Goal: Transaction & Acquisition: Purchase product/service

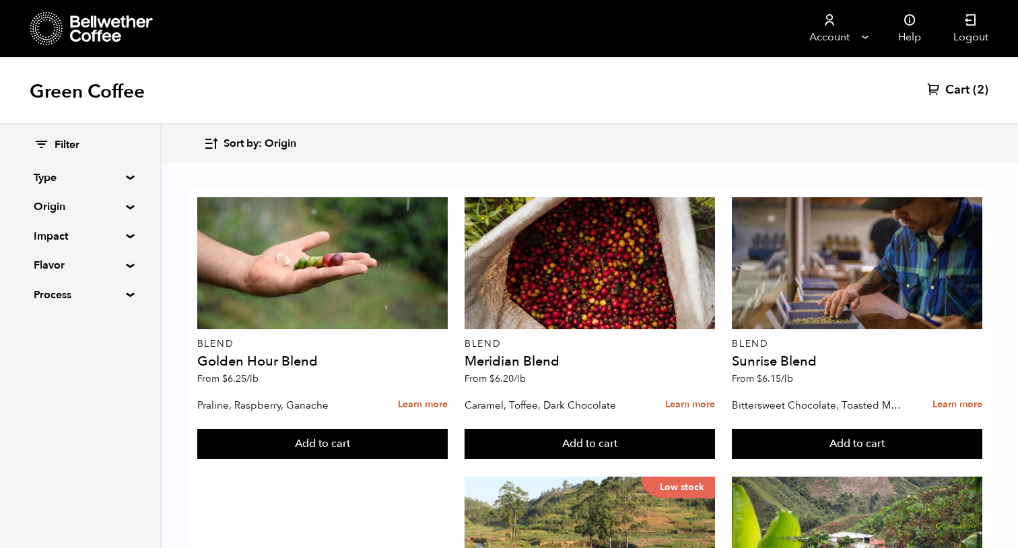
click at [65, 148] on span "Filter" at bounding box center [67, 145] width 25 height 15
click at [75, 178] on summary "Type" at bounding box center [80, 178] width 93 height 16
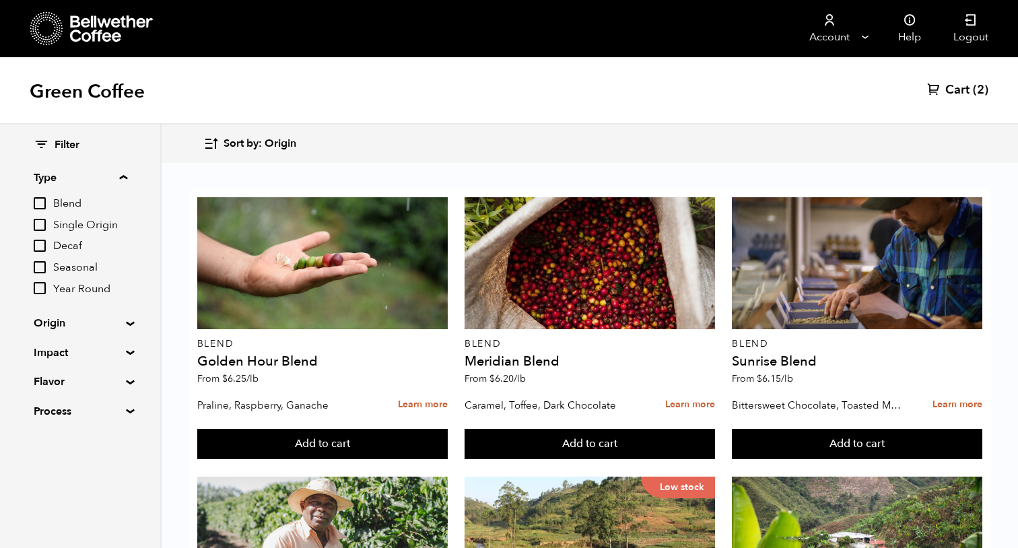
click at [46, 244] on input "Decaf" at bounding box center [40, 246] width 12 height 12
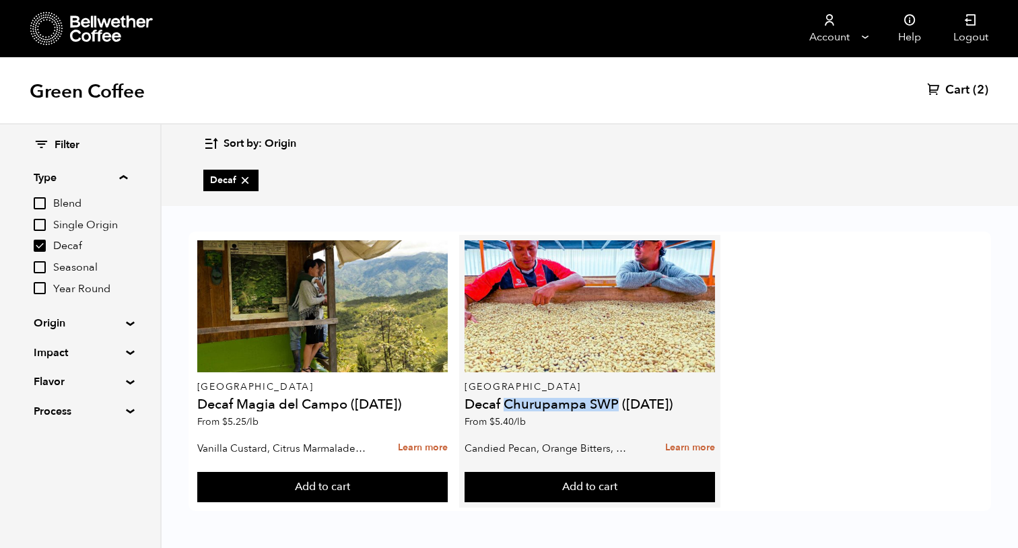
drag, startPoint x: 508, startPoint y: 405, endPoint x: 617, endPoint y: 405, distance: 108.4
click at [617, 405] on h4 "Decaf Churupampa SWP ([DATE])" at bounding box center [589, 404] width 250 height 13
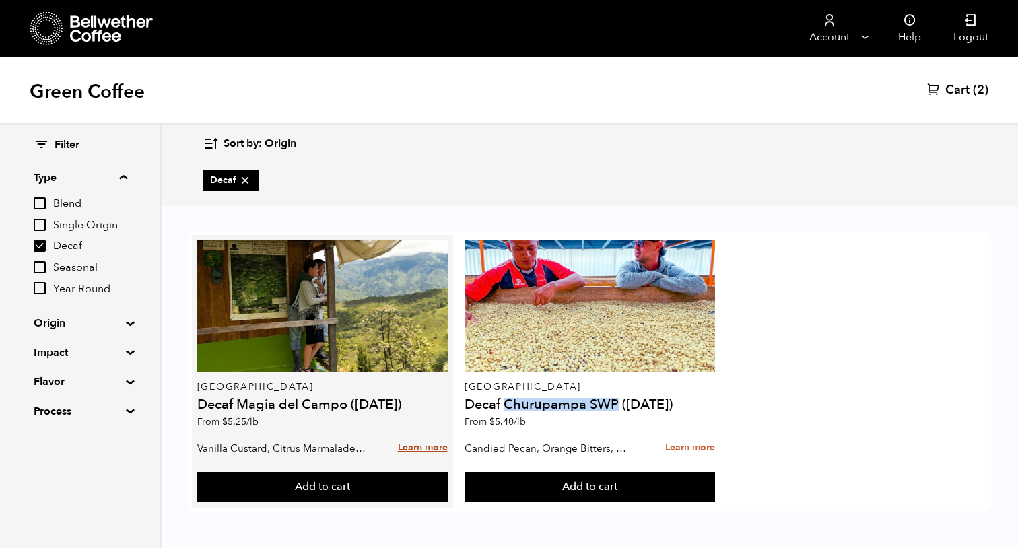
click at [425, 448] on link "Learn more" at bounding box center [423, 448] width 50 height 29
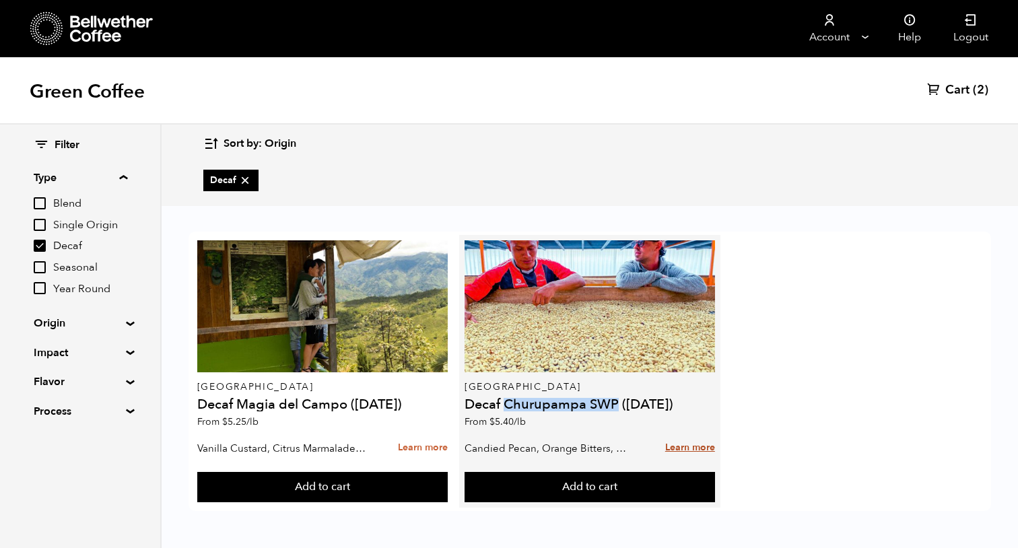
click at [694, 444] on link "Learn more" at bounding box center [690, 448] width 50 height 29
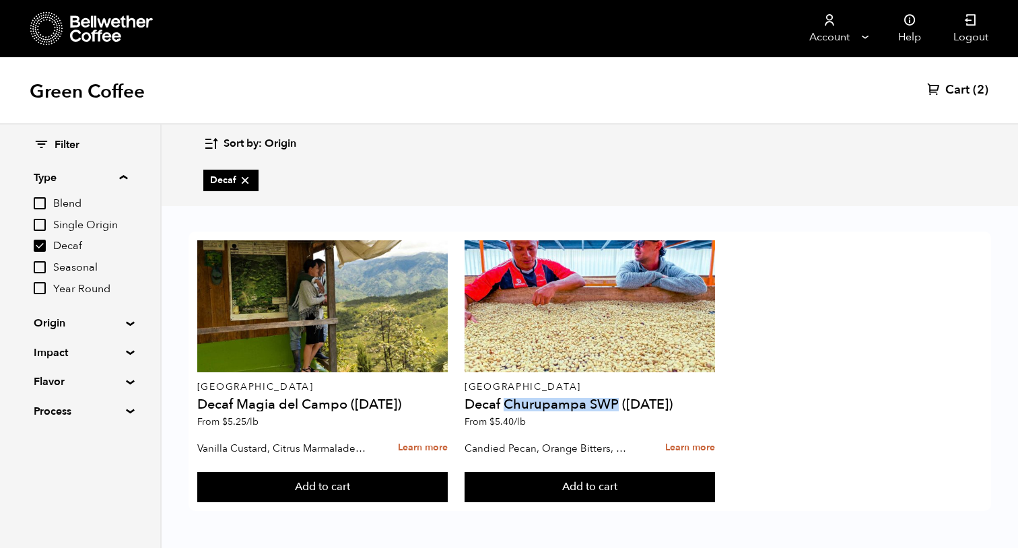
click at [38, 245] on input "Decaf" at bounding box center [40, 246] width 12 height 12
checkbox input "false"
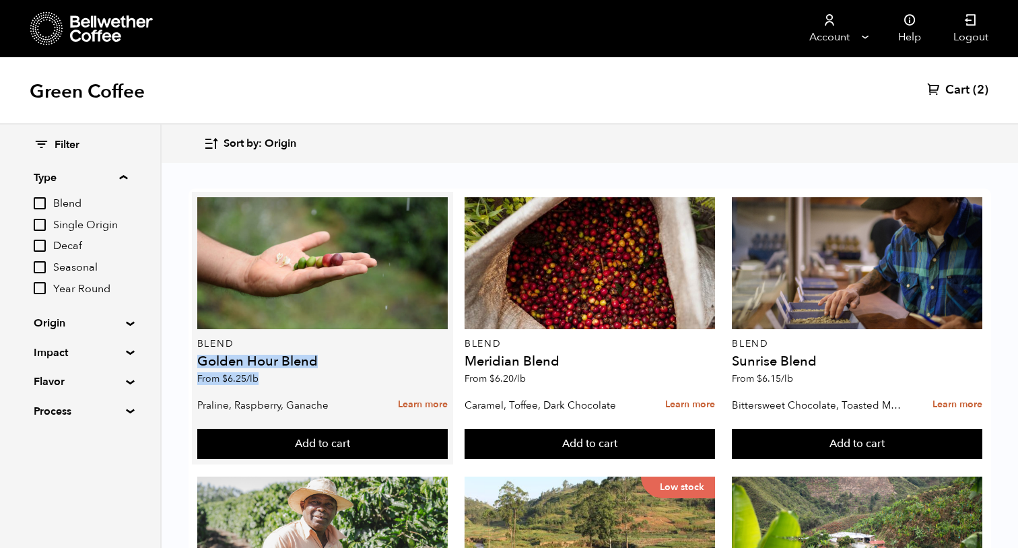
drag, startPoint x: 201, startPoint y: 361, endPoint x: 340, endPoint y: 372, distance: 139.8
click at [340, 372] on div "Blend Golden Hour Blend From $ 6.25 /lb" at bounding box center [322, 294] width 250 height 195
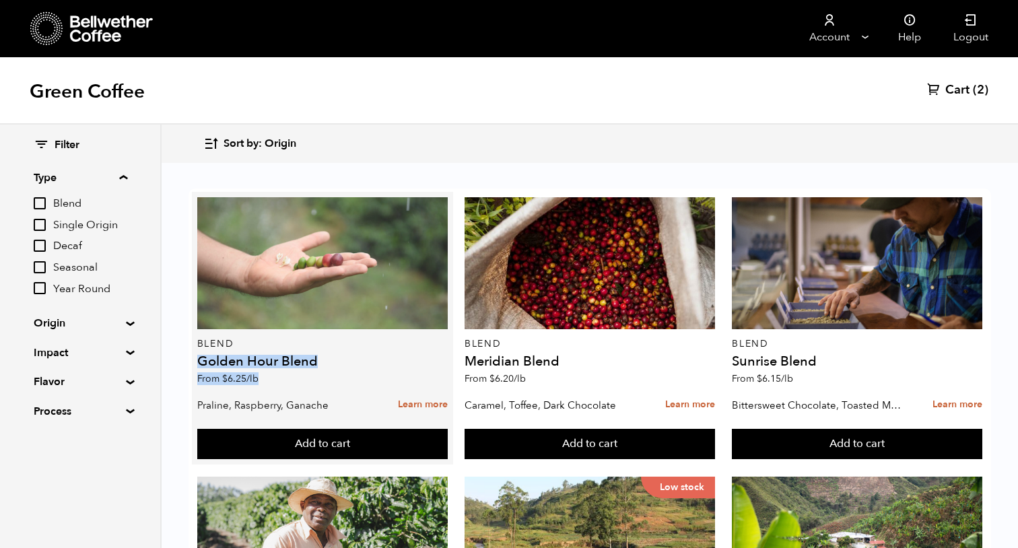
click at [350, 278] on div at bounding box center [322, 263] width 250 height 132
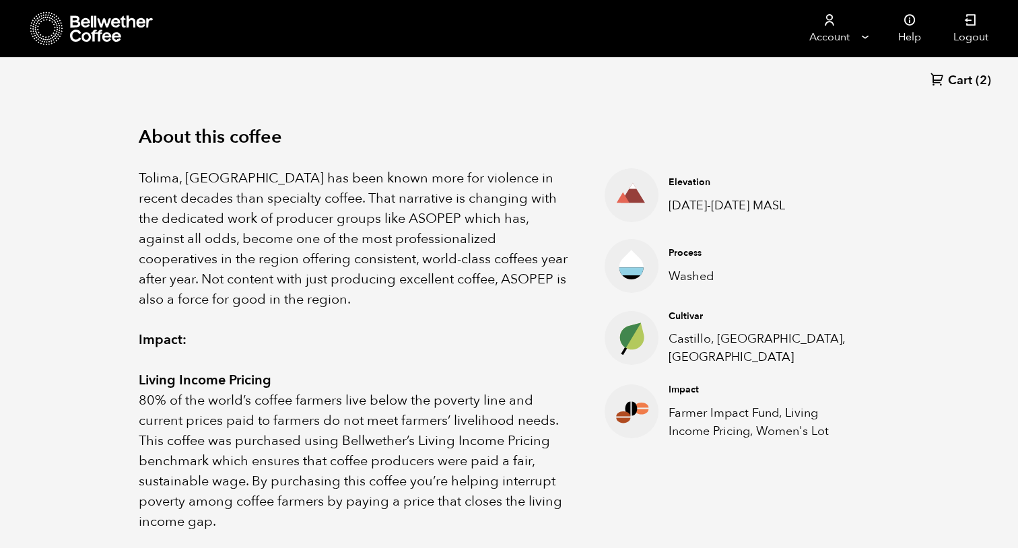
scroll to position [404, 0]
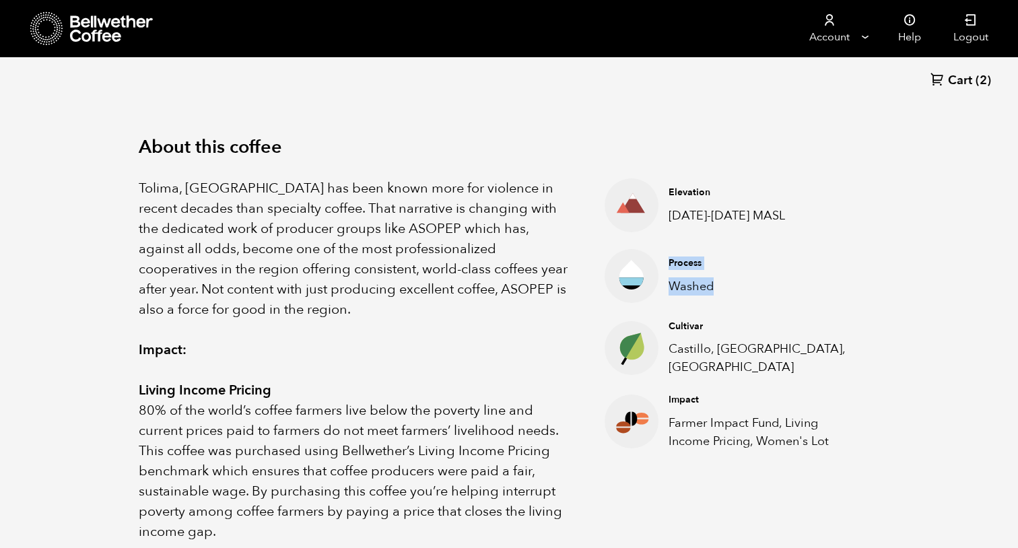
drag, startPoint x: 670, startPoint y: 258, endPoint x: 716, endPoint y: 282, distance: 50.9
click at [716, 282] on div "Process Washed" at bounding box center [763, 275] width 210 height 38
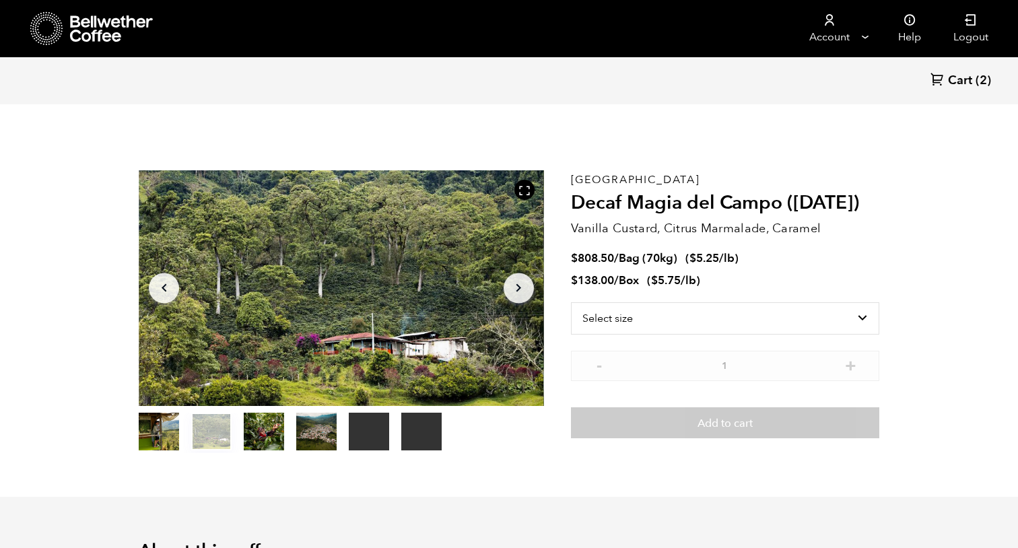
scroll to position [0, 0]
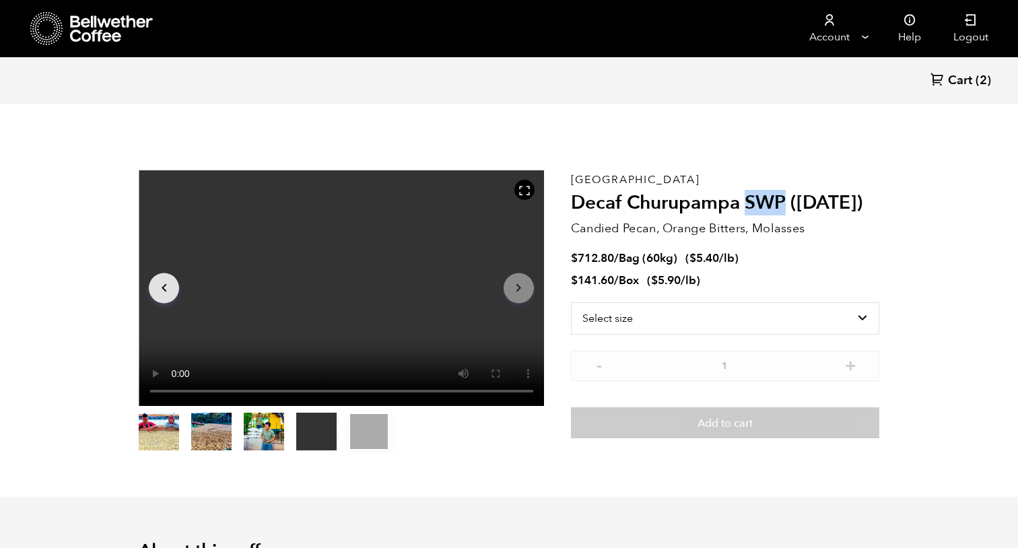
drag, startPoint x: 749, startPoint y: 199, endPoint x: 786, endPoint y: 199, distance: 37.0
click at [786, 199] on h2 "Decaf Churupampa SWP ([DATE])" at bounding box center [725, 203] width 308 height 23
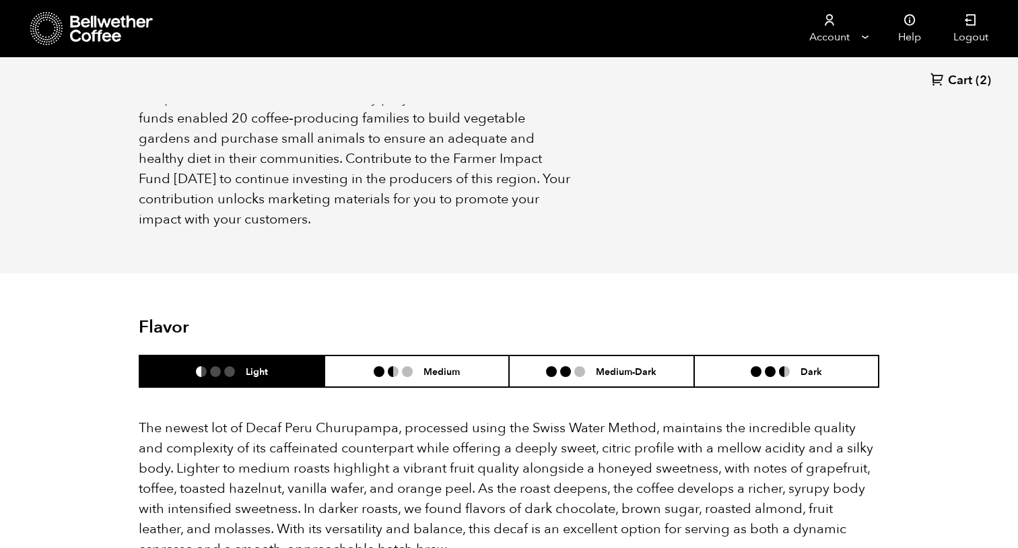
scroll to position [1231, 0]
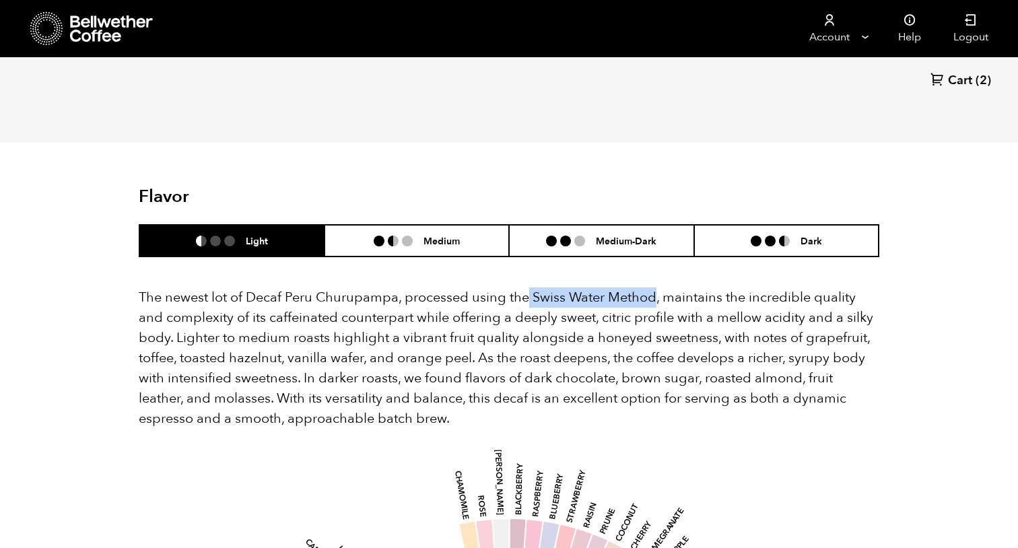
drag, startPoint x: 529, startPoint y: 277, endPoint x: 658, endPoint y: 273, distance: 128.6
click at [658, 287] on p "The newest lot of Decaf Peru Churupampa, processed using the Swiss Water Method…" at bounding box center [509, 357] width 740 height 141
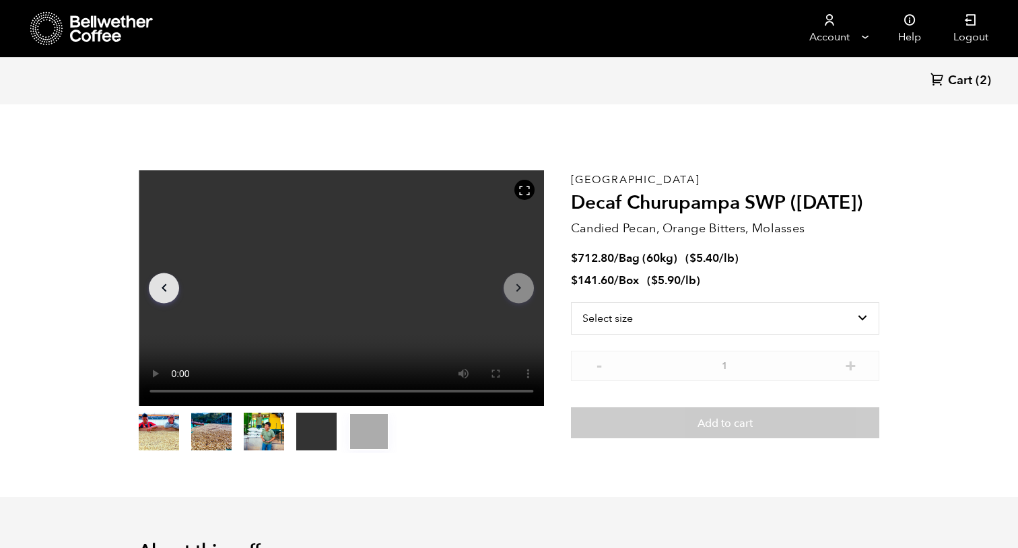
scroll to position [0, 0]
drag, startPoint x: 748, startPoint y: 200, endPoint x: 785, endPoint y: 199, distance: 37.0
click at [785, 199] on h2 "Decaf Churupampa SWP ([DATE])" at bounding box center [725, 203] width 308 height 23
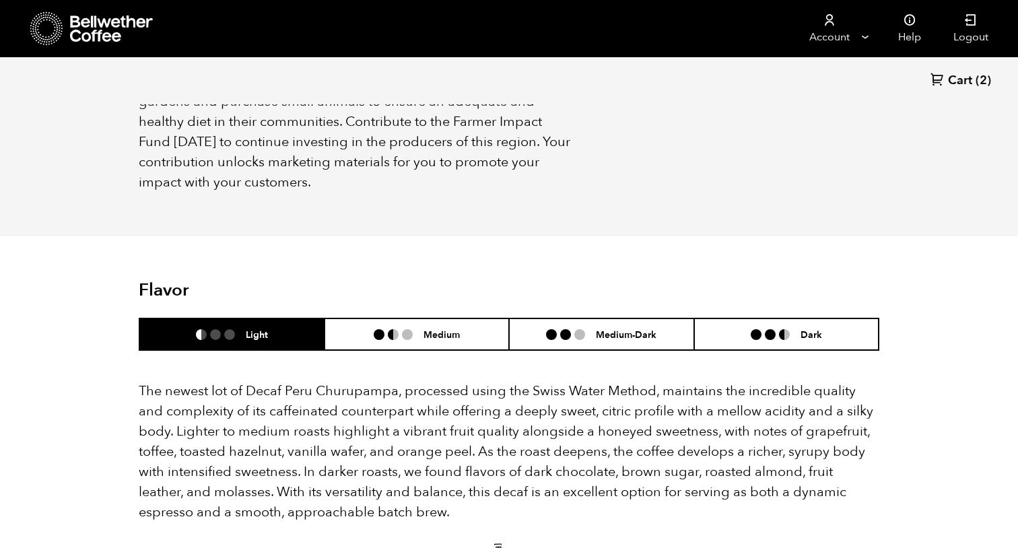
scroll to position [1145, 0]
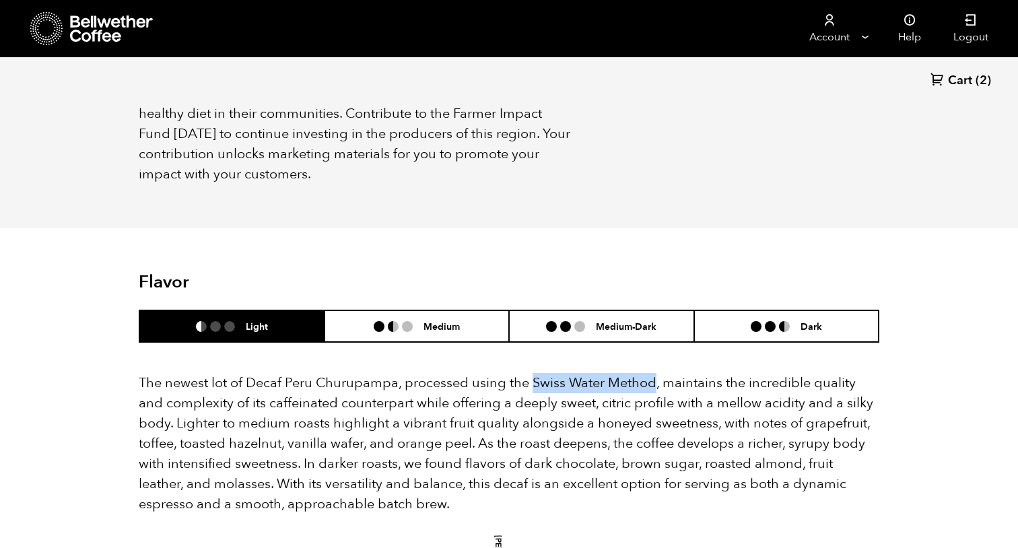
drag, startPoint x: 536, startPoint y: 361, endPoint x: 654, endPoint y: 363, distance: 117.8
click at [654, 373] on p "The newest lot of Decaf Peru Churupampa, processed using the Swiss Water Method…" at bounding box center [509, 443] width 740 height 141
copy p "Swiss Water Method"
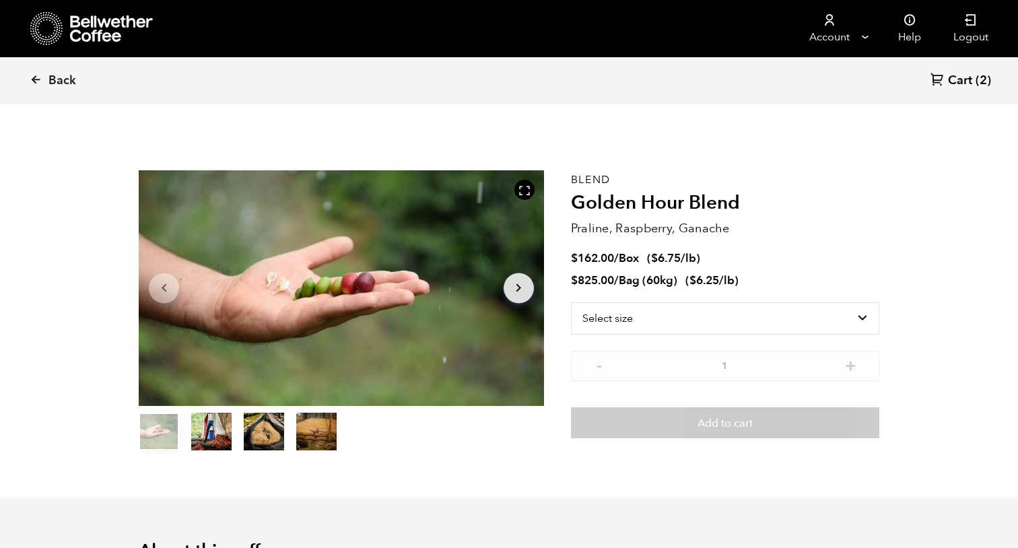
click at [967, 79] on span "Cart" at bounding box center [960, 81] width 24 height 16
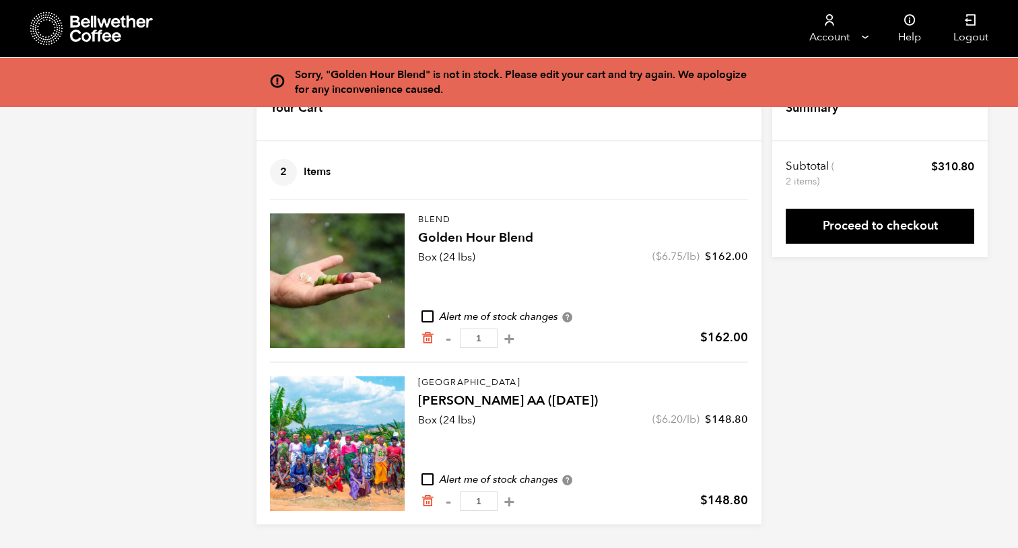
click at [471, 401] on h4 "[PERSON_NAME] AA ([DATE])" at bounding box center [583, 401] width 330 height 19
click at [320, 434] on div at bounding box center [337, 443] width 135 height 135
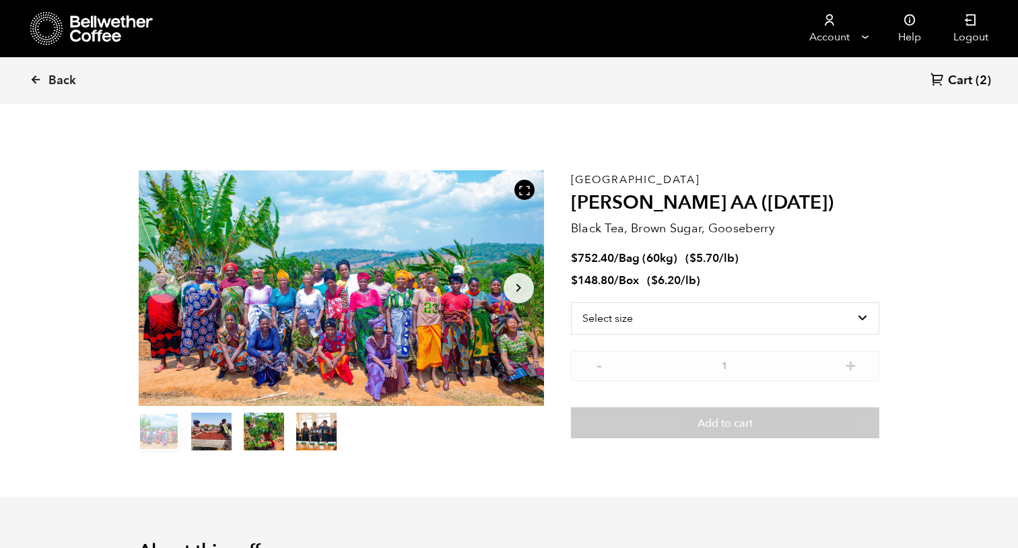
scroll to position [586, 717]
drag, startPoint x: 572, startPoint y: 175, endPoint x: 642, endPoint y: 176, distance: 70.0
click at [642, 176] on div "Tanzania Usawa Kahawa AA (FEB 25) Black Tea, Brown Sugar, Gooseberry $ 752.40 /…" at bounding box center [725, 311] width 308 height 283
click at [790, 232] on p "Black Tea, Brown Sugar, Gooseberry" at bounding box center [725, 228] width 308 height 18
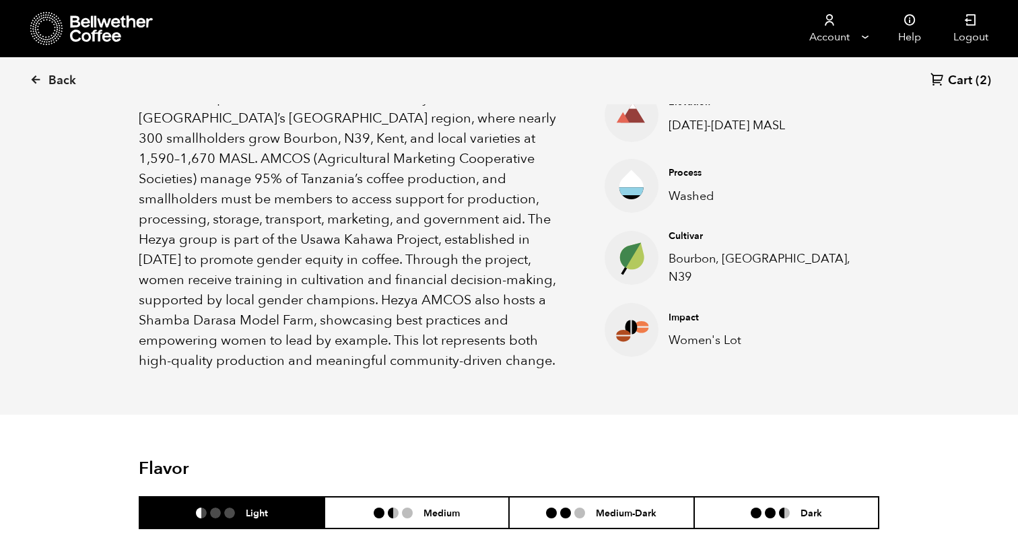
scroll to position [490, 0]
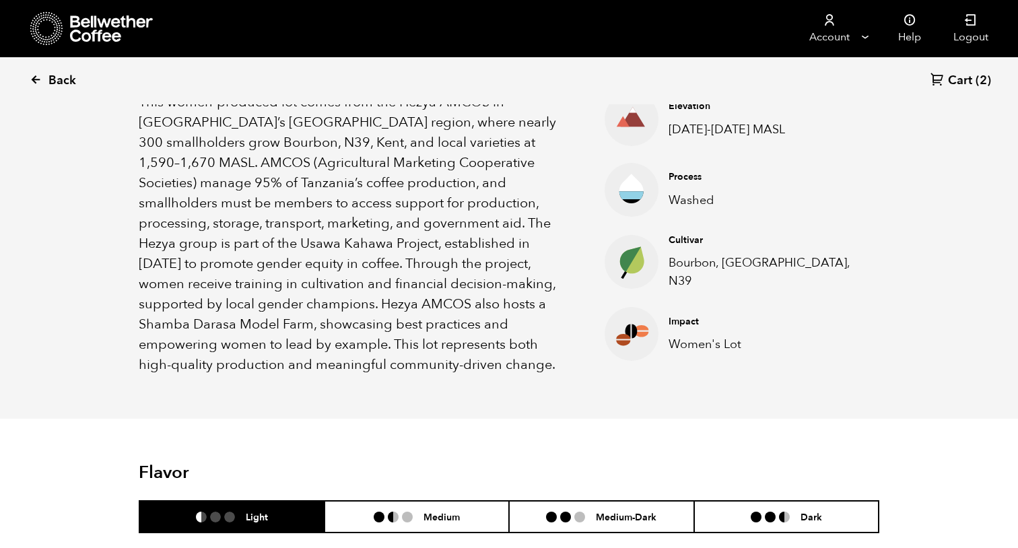
click at [55, 71] on link "Back" at bounding box center [71, 81] width 83 height 46
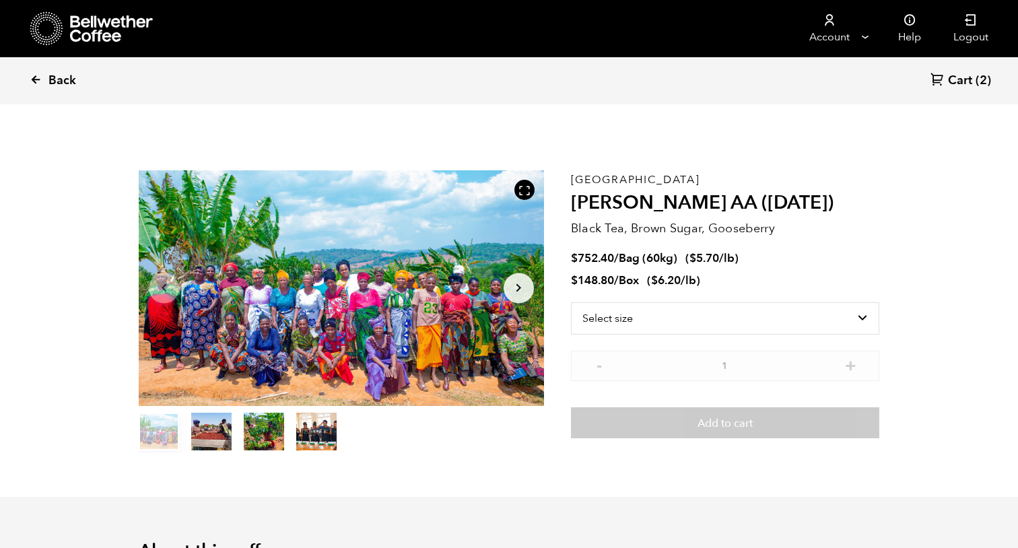
click at [57, 68] on link "Back" at bounding box center [71, 81] width 83 height 46
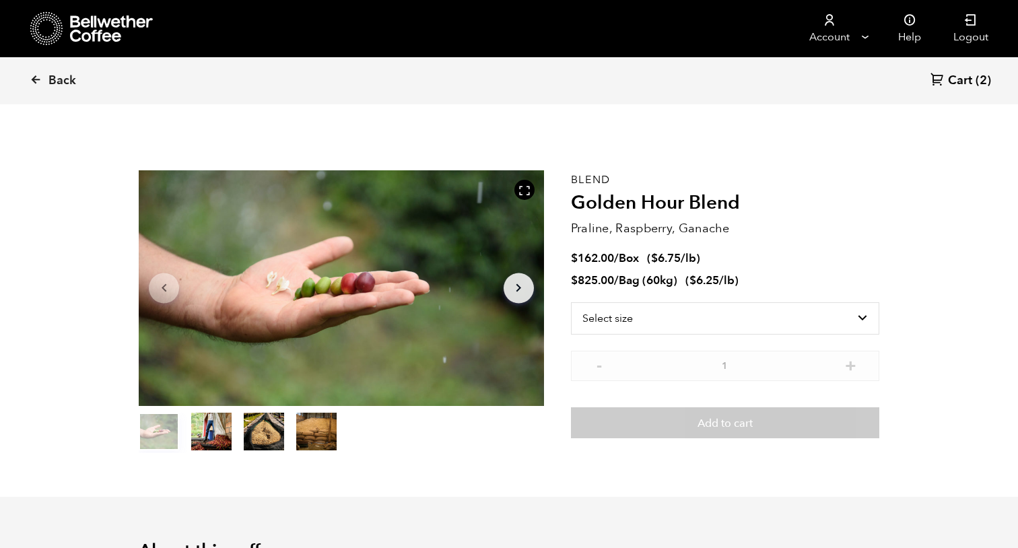
scroll to position [586, 717]
click at [69, 81] on span "Back" at bounding box center [62, 81] width 28 height 16
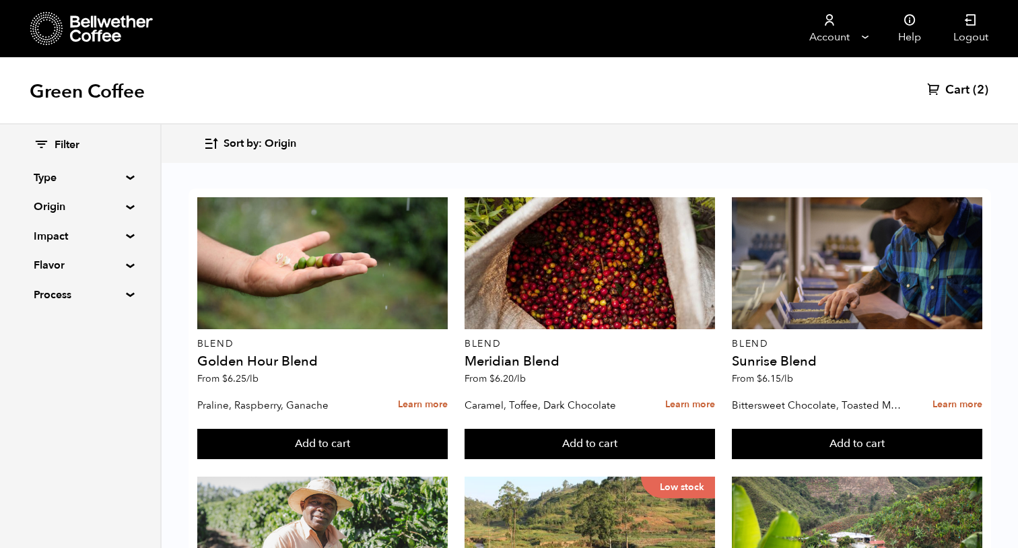
click at [59, 179] on summary "Type" at bounding box center [80, 178] width 93 height 16
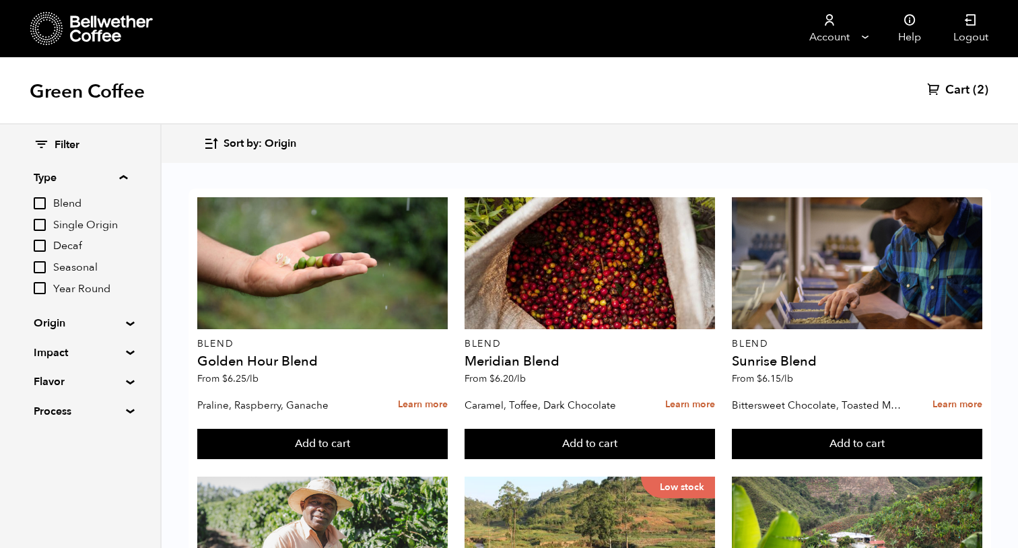
click at [66, 320] on summary "Origin" at bounding box center [80, 323] width 93 height 16
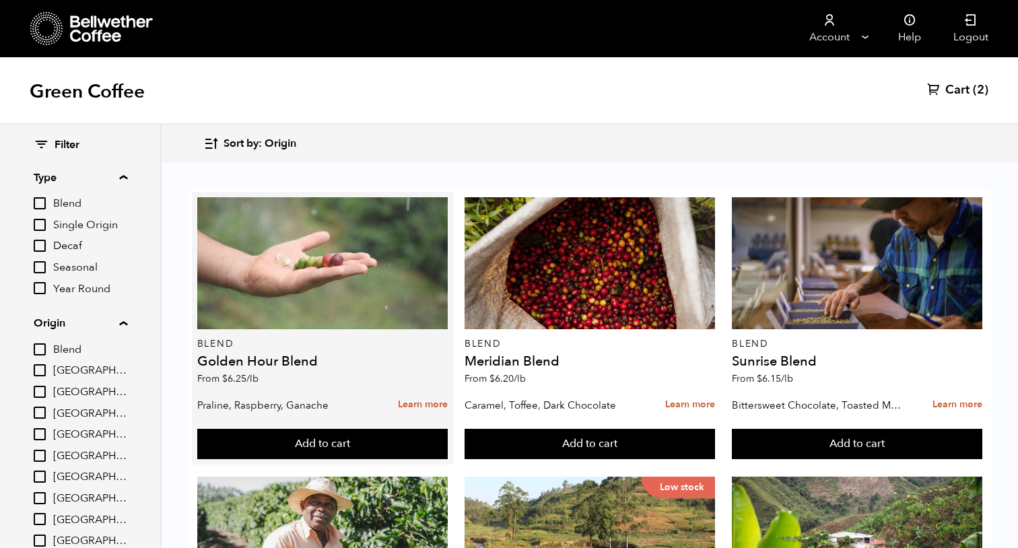
click at [339, 303] on div at bounding box center [322, 263] width 250 height 132
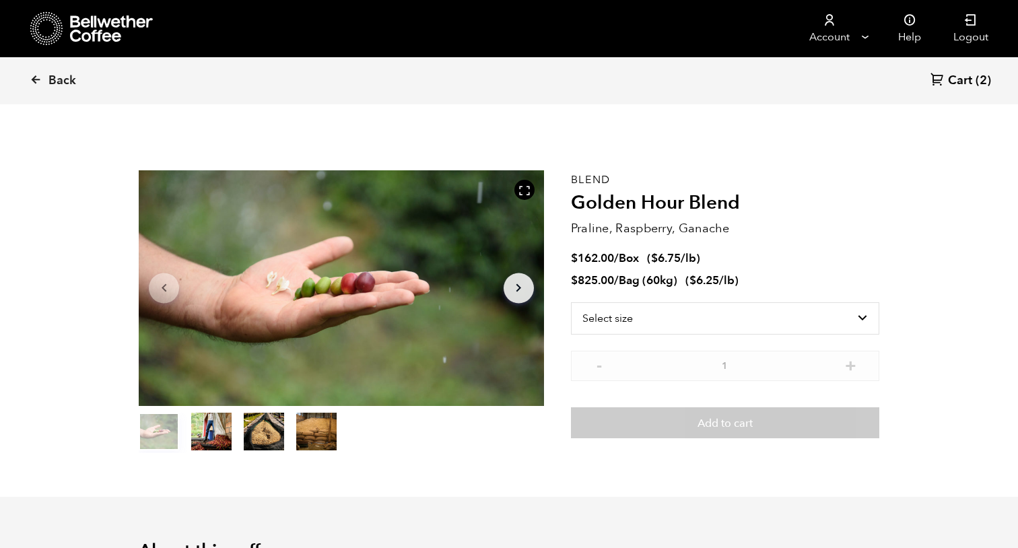
scroll to position [586, 717]
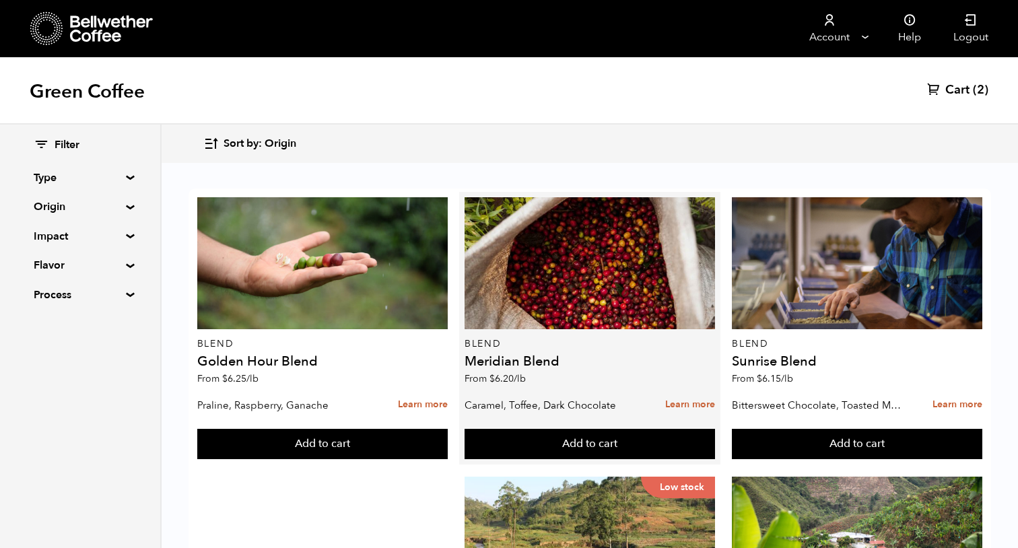
scroll to position [175, 0]
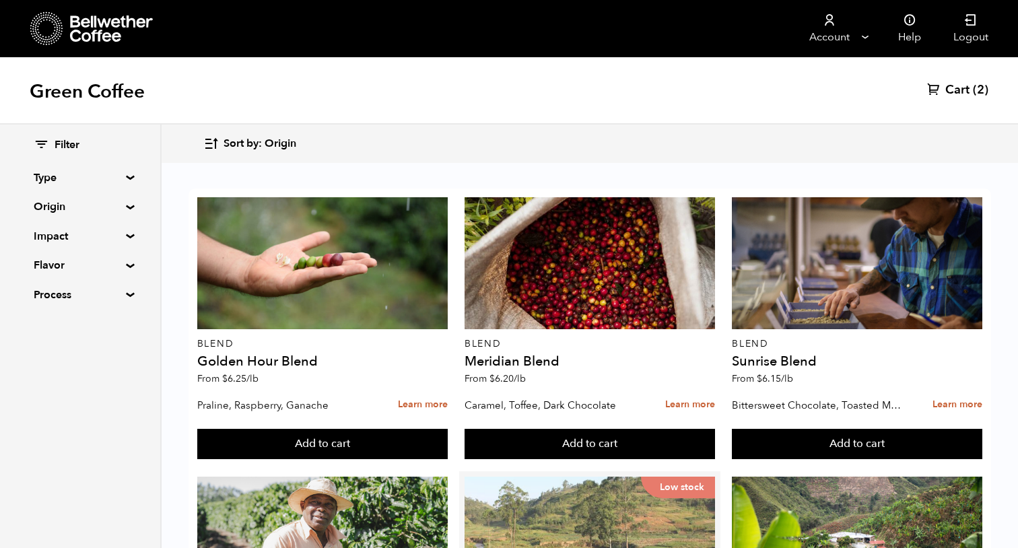
click at [594, 477] on div "Low stock" at bounding box center [589, 543] width 250 height 132
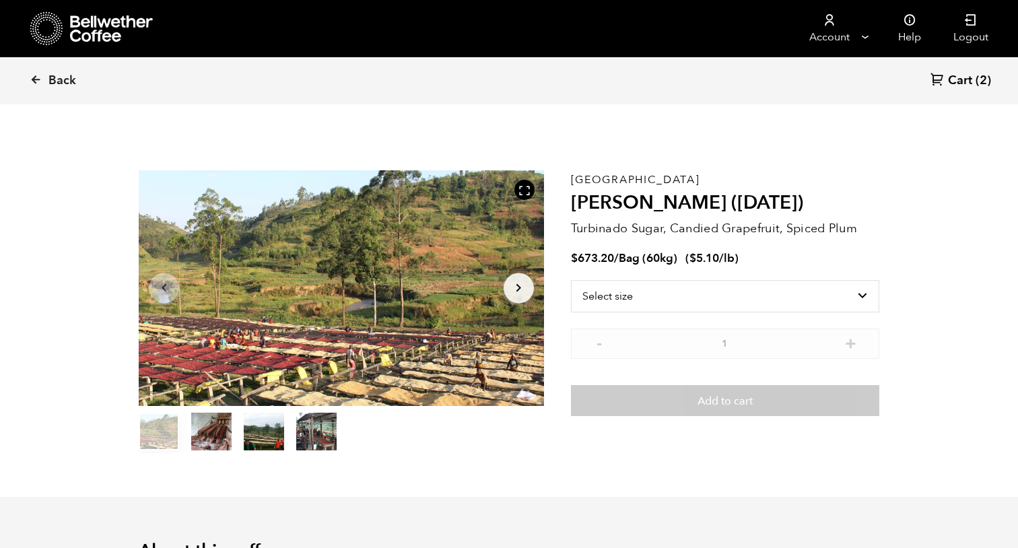
scroll to position [586, 717]
